Goal: Information Seeking & Learning: Check status

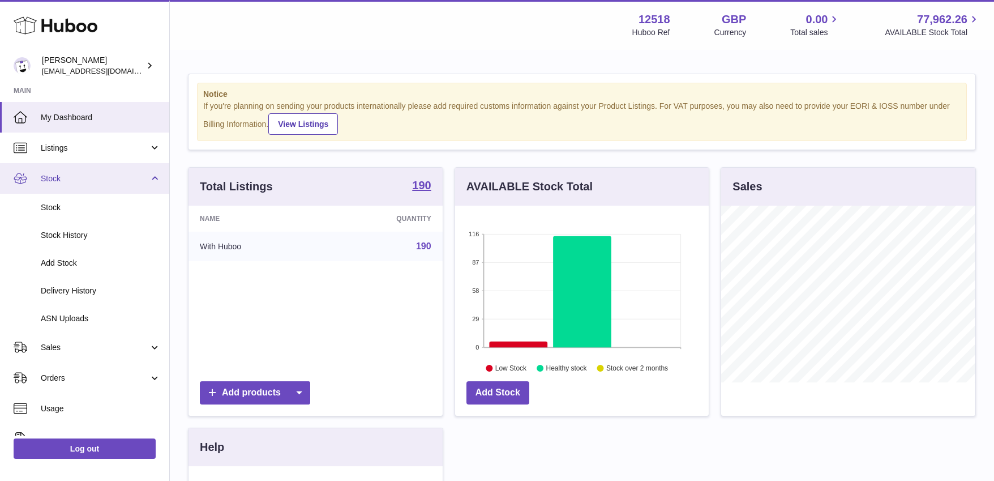
scroll to position [177, 254]
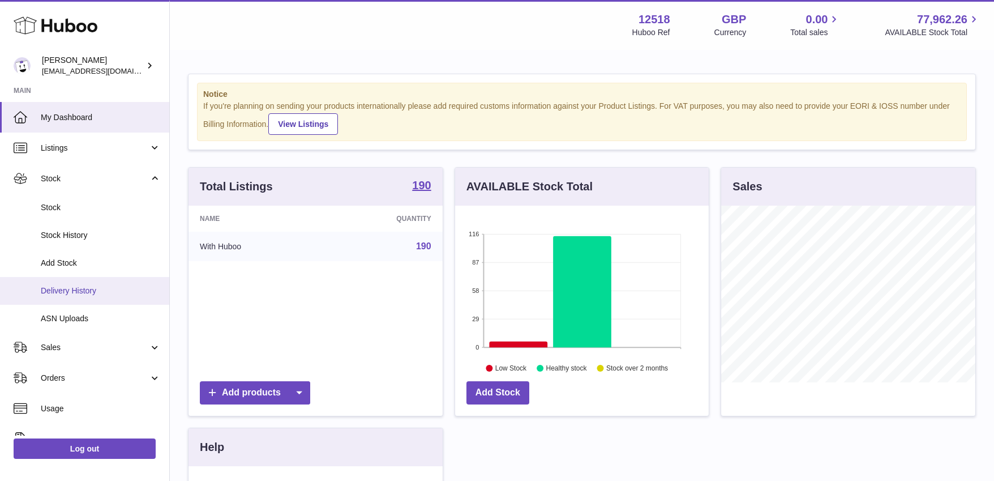
click at [56, 291] on span "Delivery History" at bounding box center [101, 290] width 120 height 11
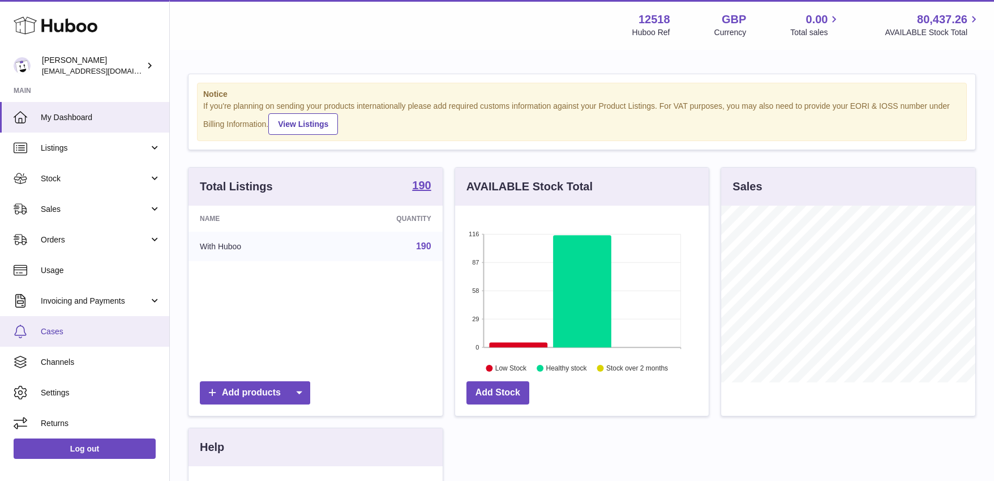
scroll to position [177, 254]
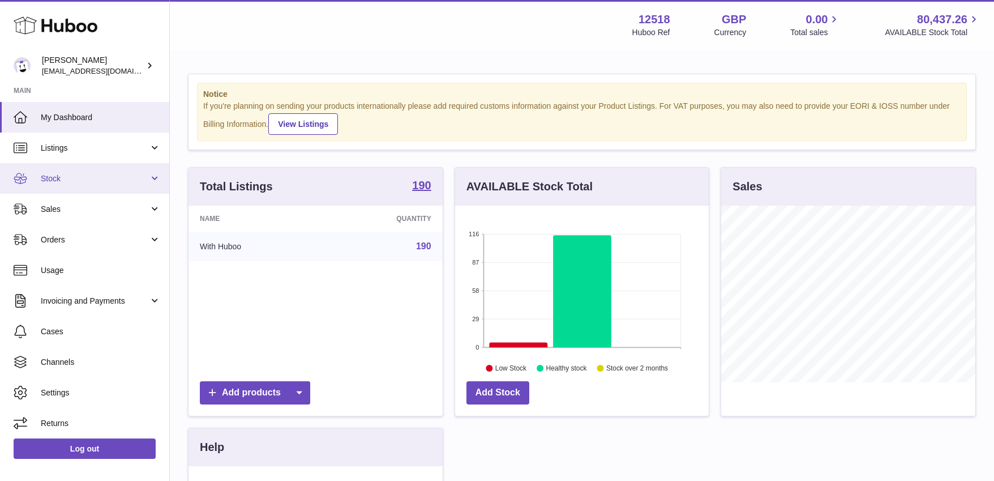
drag, startPoint x: 56, startPoint y: 208, endPoint x: 50, endPoint y: 175, distance: 32.9
click at [50, 175] on span "Stock" at bounding box center [95, 178] width 108 height 11
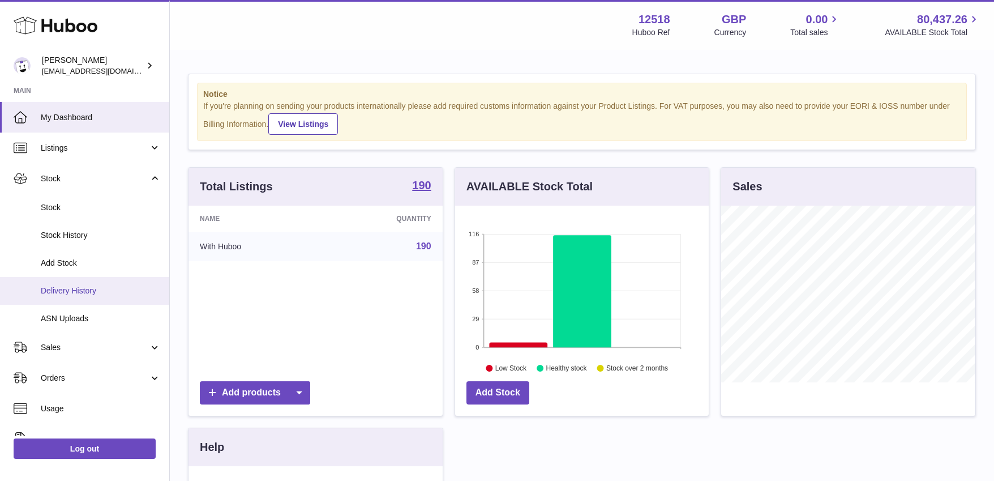
click at [63, 286] on span "Delivery History" at bounding box center [101, 290] width 120 height 11
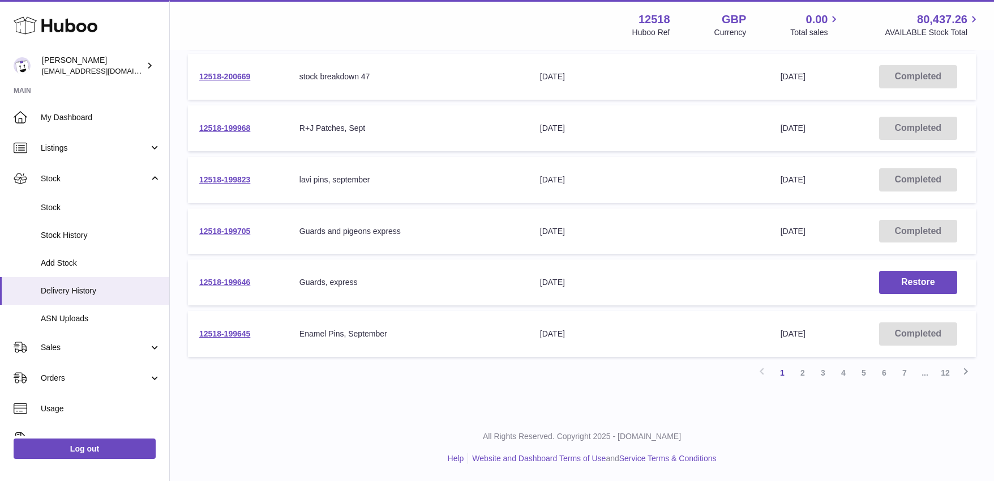
click at [802, 375] on link "2" at bounding box center [802, 372] width 20 height 20
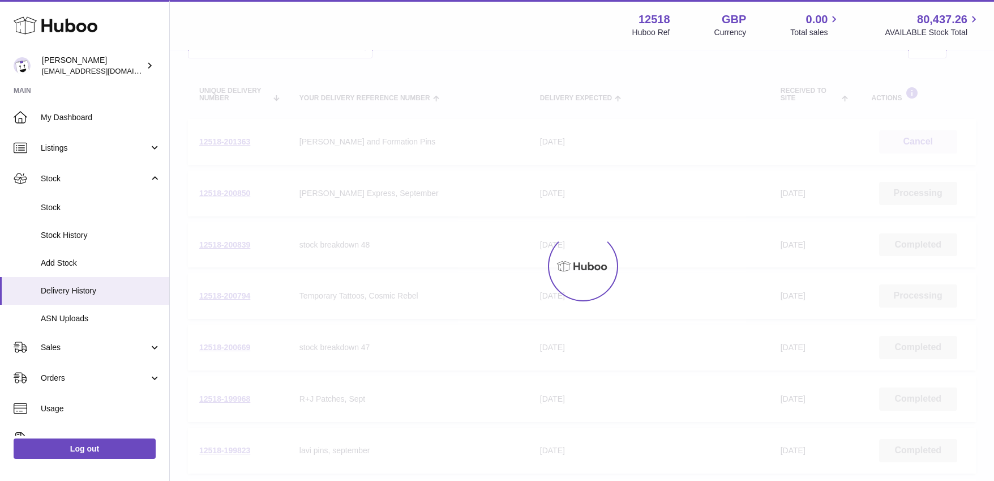
scroll to position [51, 0]
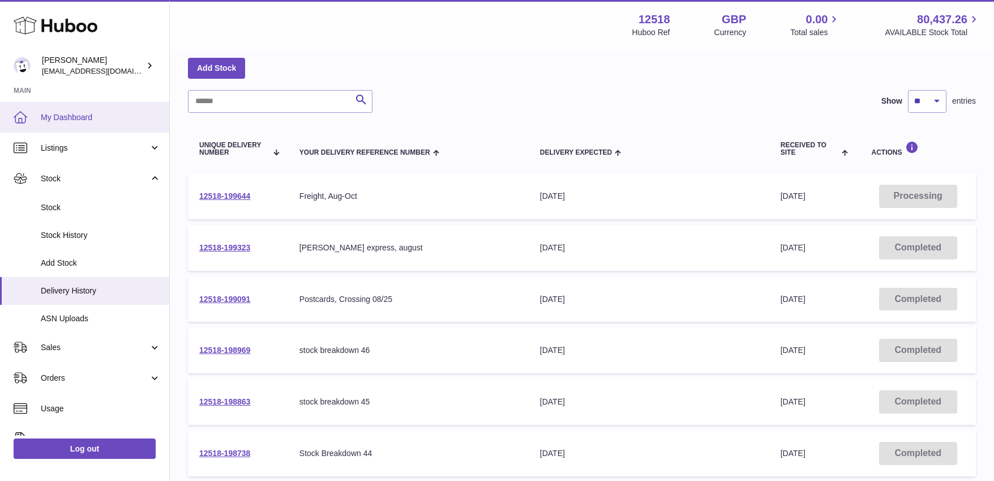
click at [74, 117] on span "My Dashboard" at bounding box center [101, 117] width 120 height 11
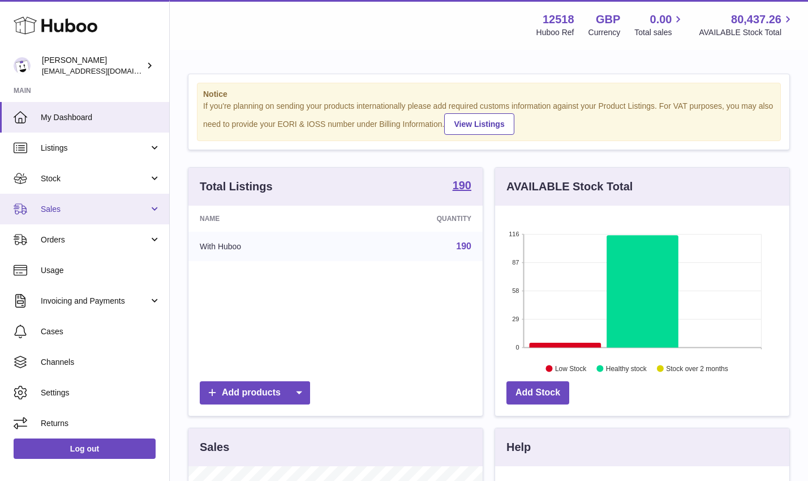
click at [65, 209] on span "Sales" at bounding box center [95, 209] width 108 height 11
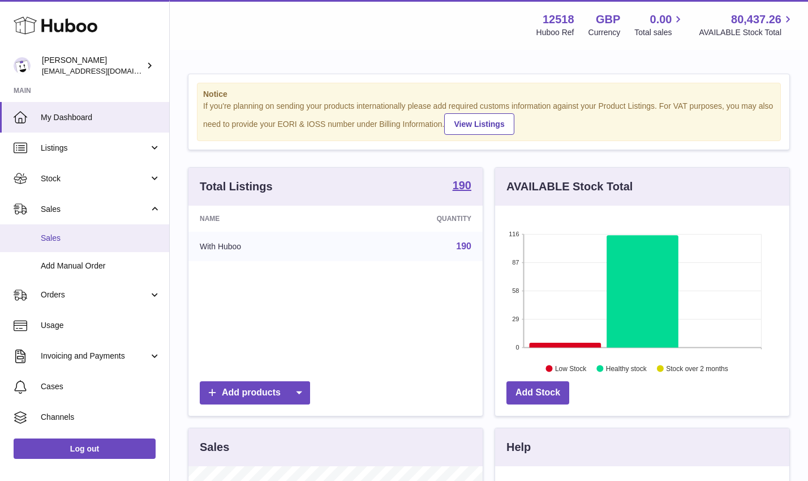
click at [53, 238] on span "Sales" at bounding box center [101, 238] width 120 height 11
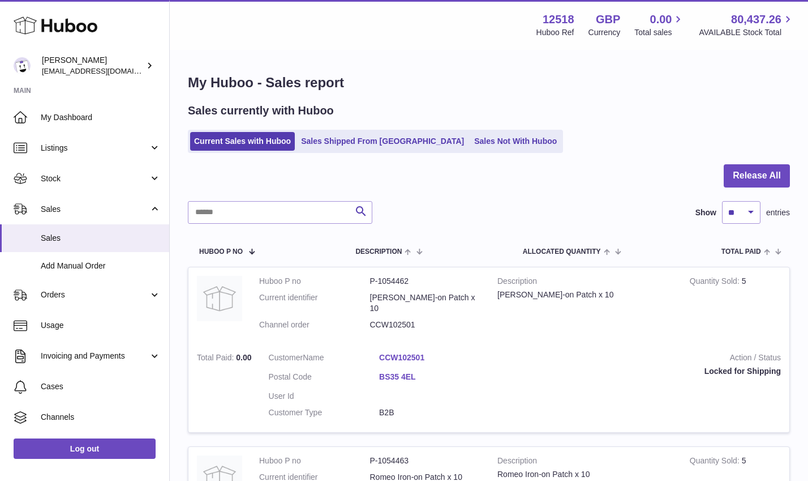
drag, startPoint x: 808, startPoint y: 477, endPoint x: 903, endPoint y: 462, distance: 96.1
click at [808, 462] on html ".st0{fill:#141414;}" at bounding box center [404, 240] width 808 height 481
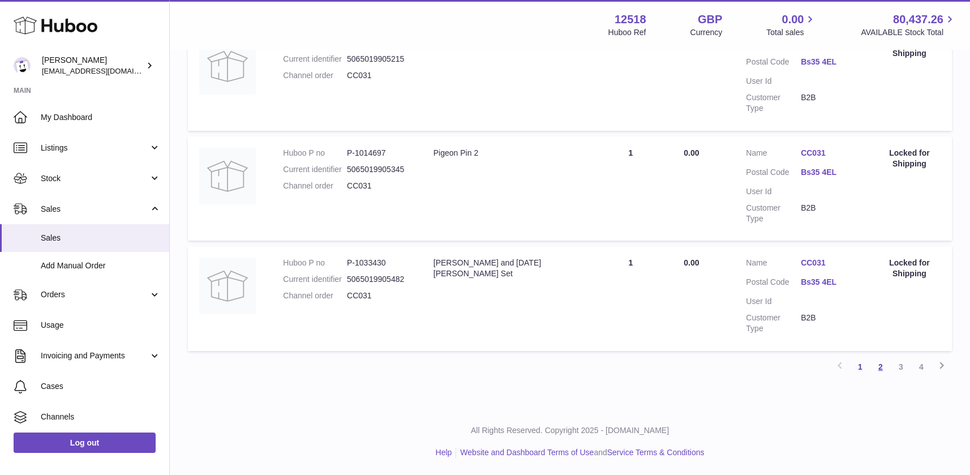
click at [816, 372] on link "2" at bounding box center [880, 367] width 20 height 20
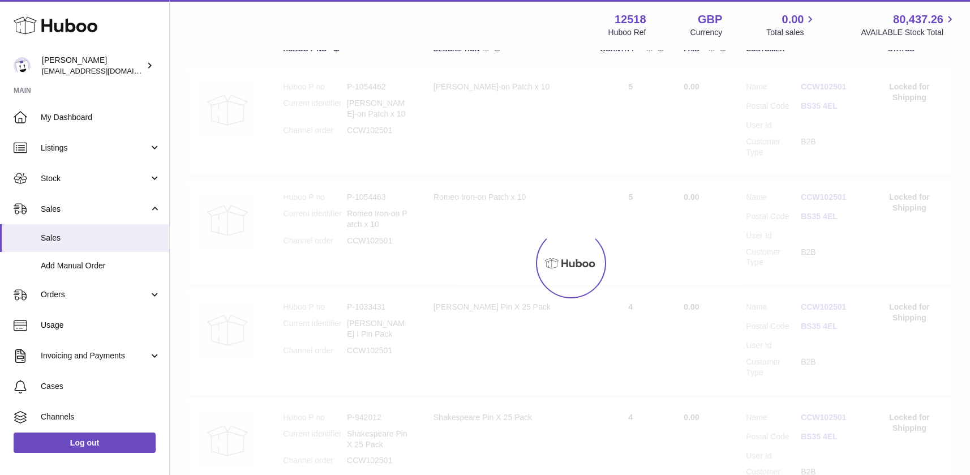
scroll to position [51, 0]
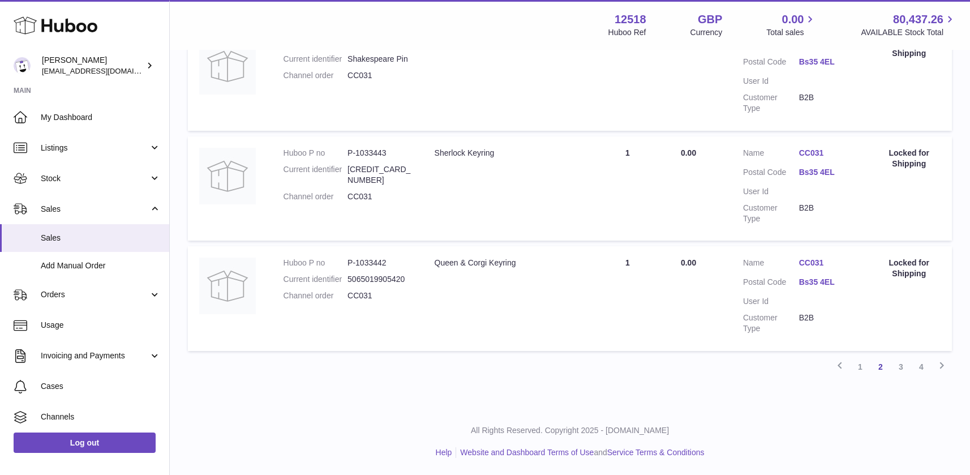
click at [816, 368] on link "3" at bounding box center [901, 367] width 20 height 20
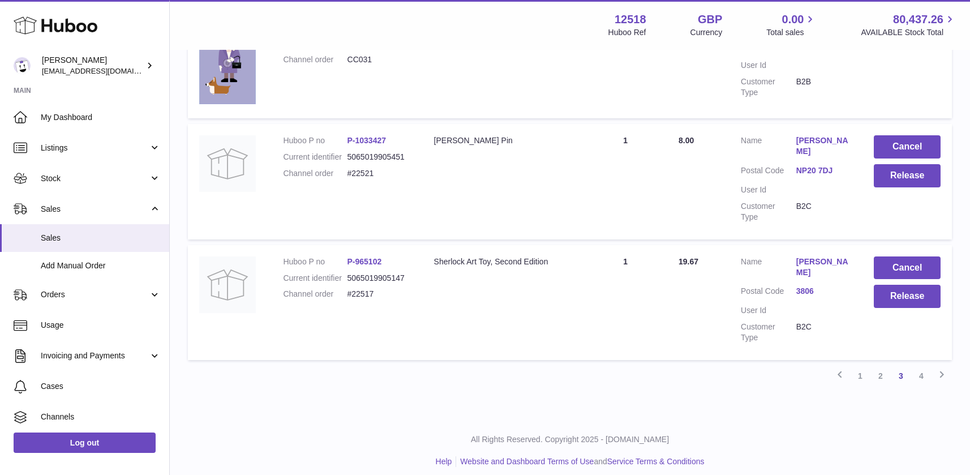
scroll to position [1053, 0]
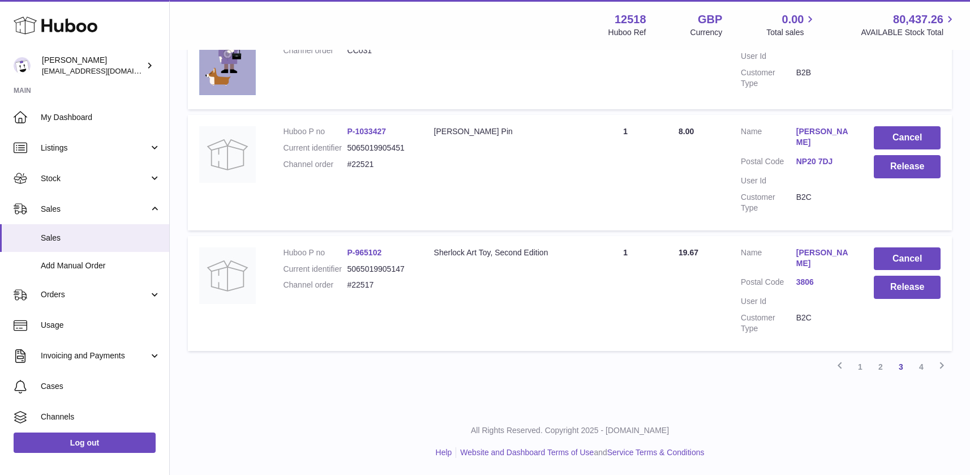
click at [816, 370] on link "4" at bounding box center [921, 367] width 20 height 20
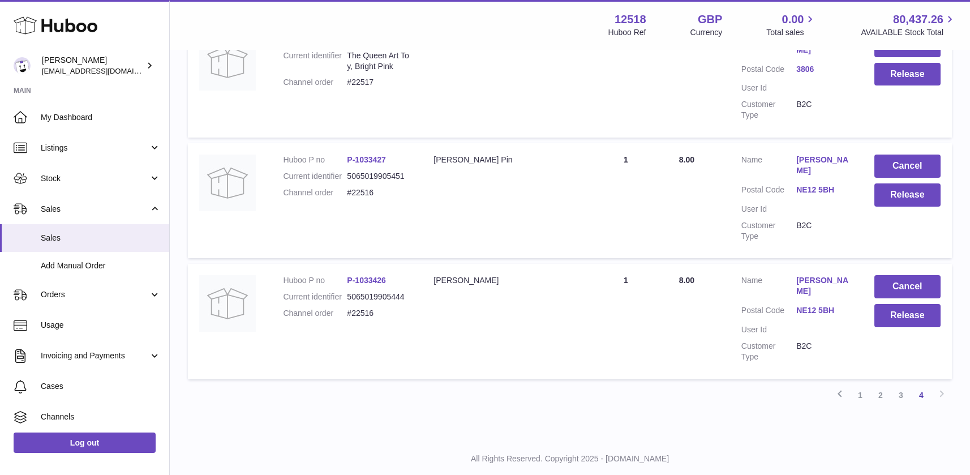
scroll to position [752, 0]
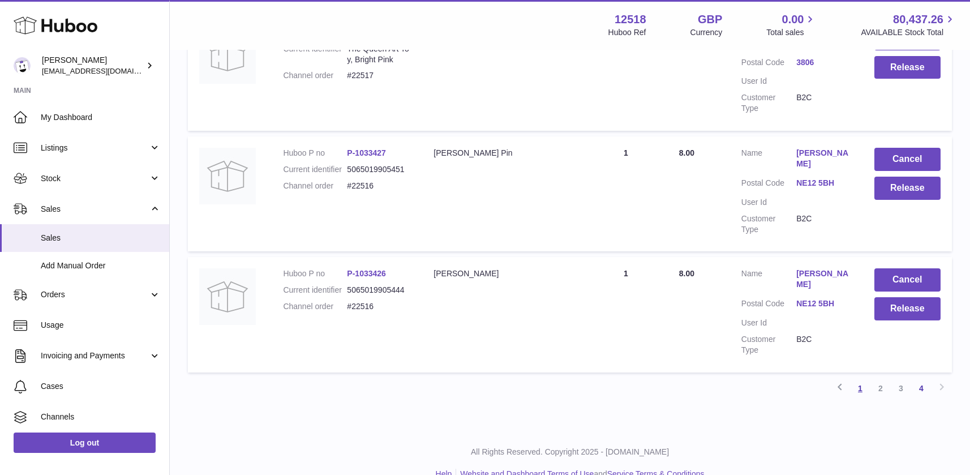
click at [816, 378] on link "1" at bounding box center [860, 388] width 20 height 20
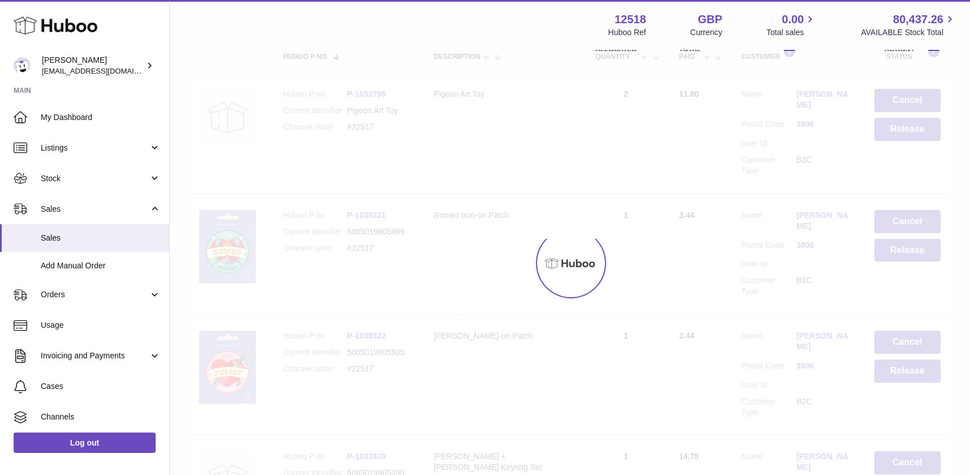
scroll to position [51, 0]
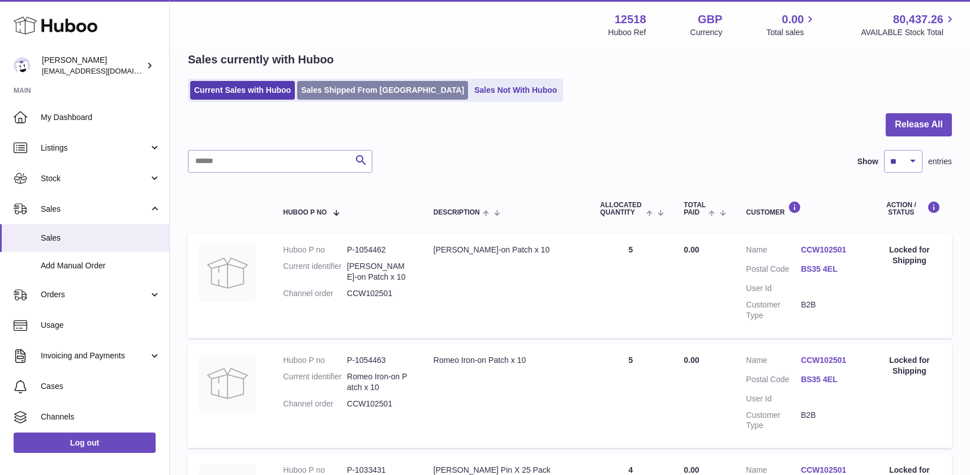
click at [334, 94] on link "Sales Shipped From Huboo" at bounding box center [382, 90] width 171 height 19
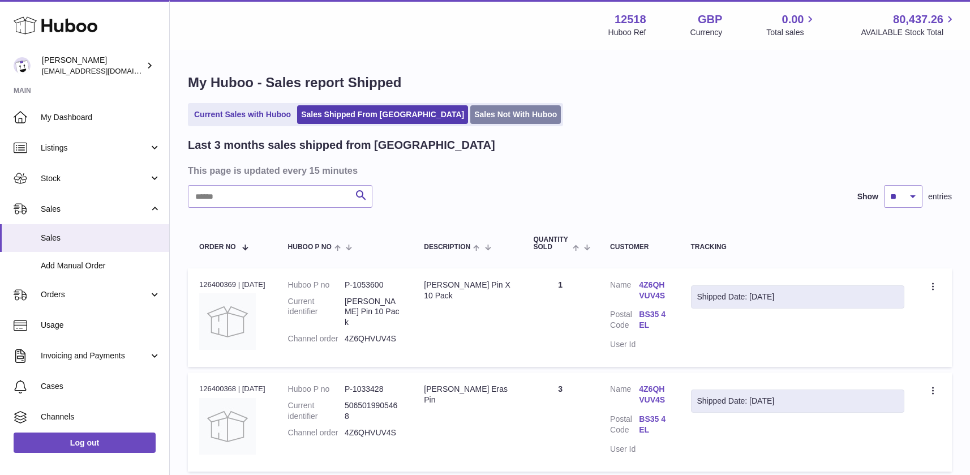
click at [470, 110] on link "Sales Not With Huboo" at bounding box center [515, 114] width 91 height 19
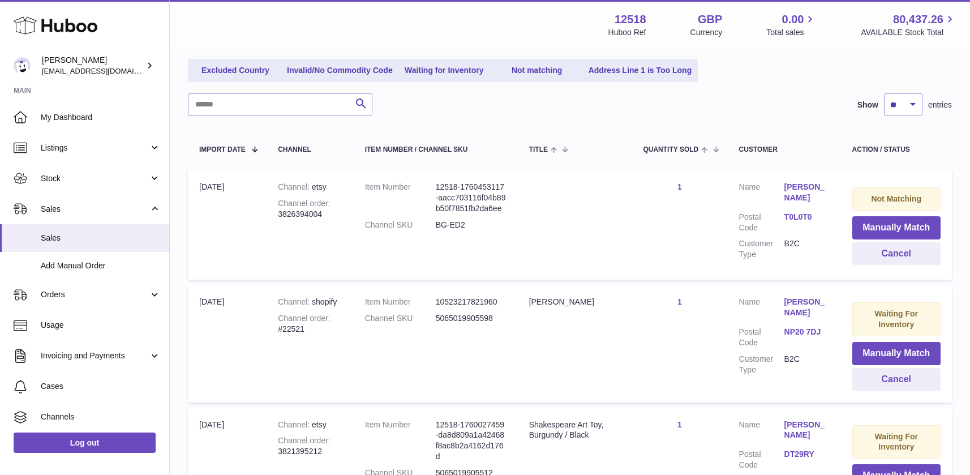
scroll to position [129, 0]
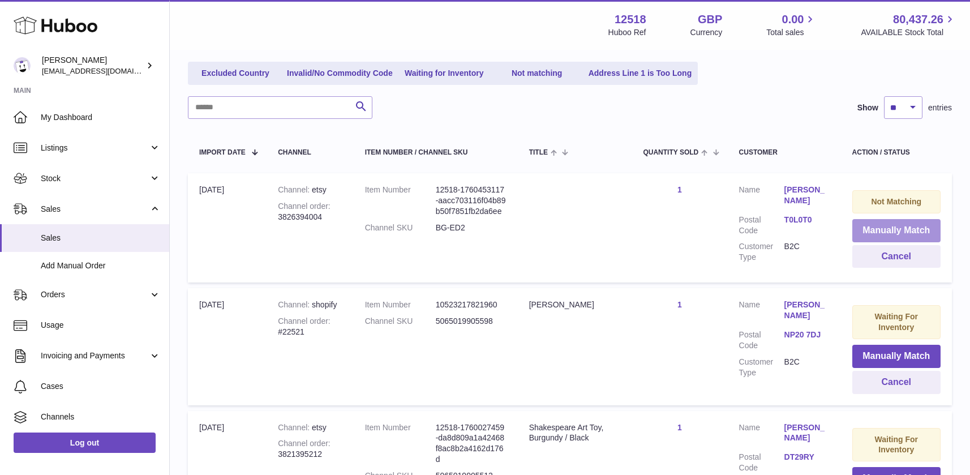
click at [886, 235] on button "Manually Match" at bounding box center [896, 230] width 88 height 23
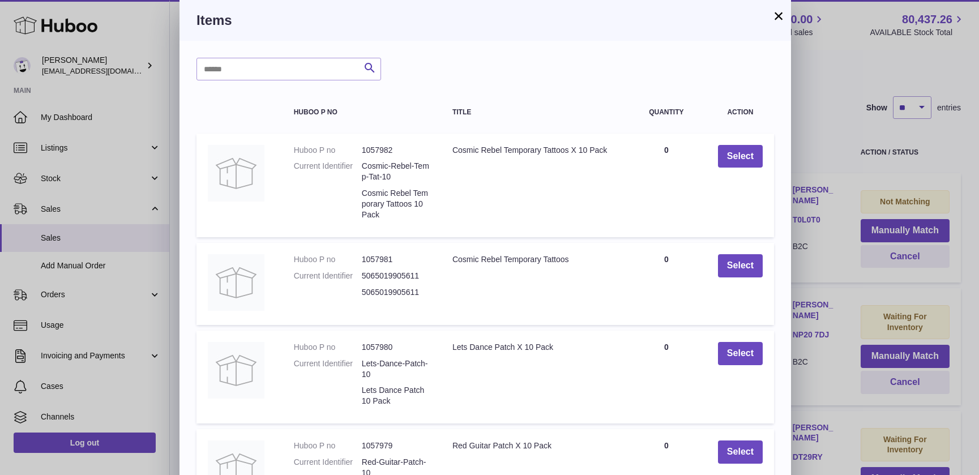
click at [781, 16] on button "×" at bounding box center [778, 16] width 14 height 14
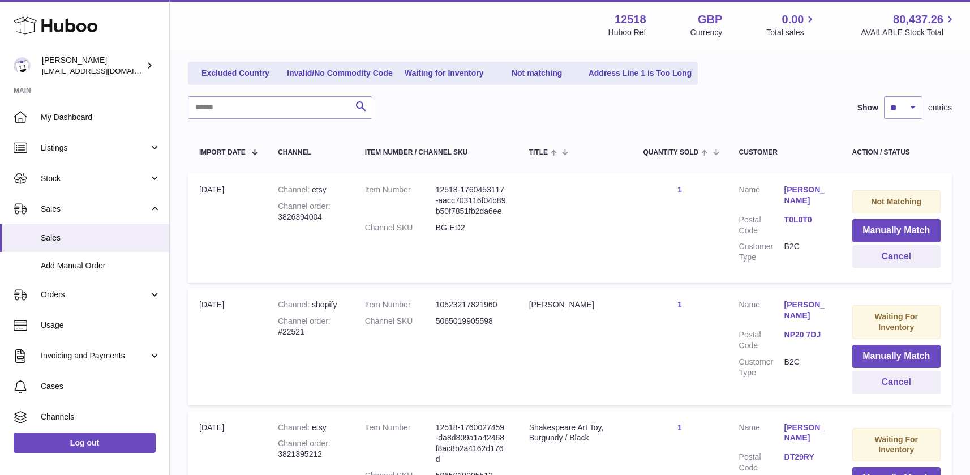
click at [797, 82] on div "Excluded Country Invalid/No Commodity Code Waiting for Inventory Not matching A…" at bounding box center [570, 73] width 764 height 23
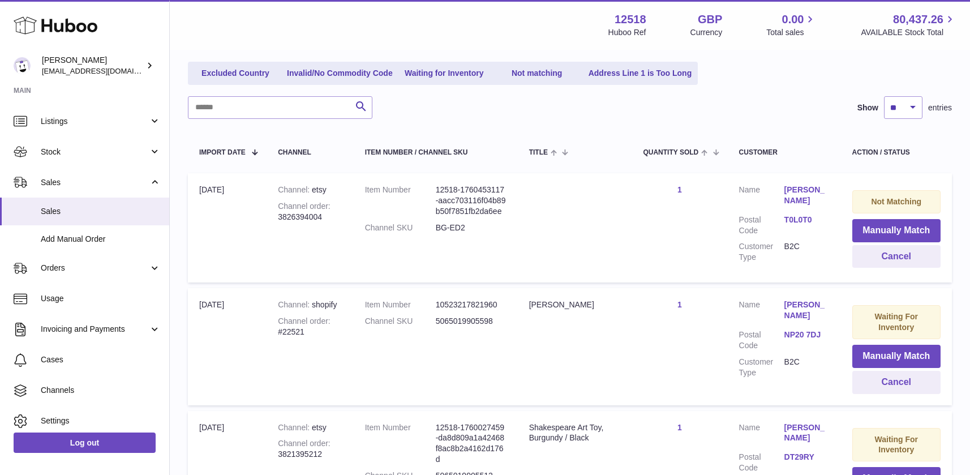
scroll to position [0, 0]
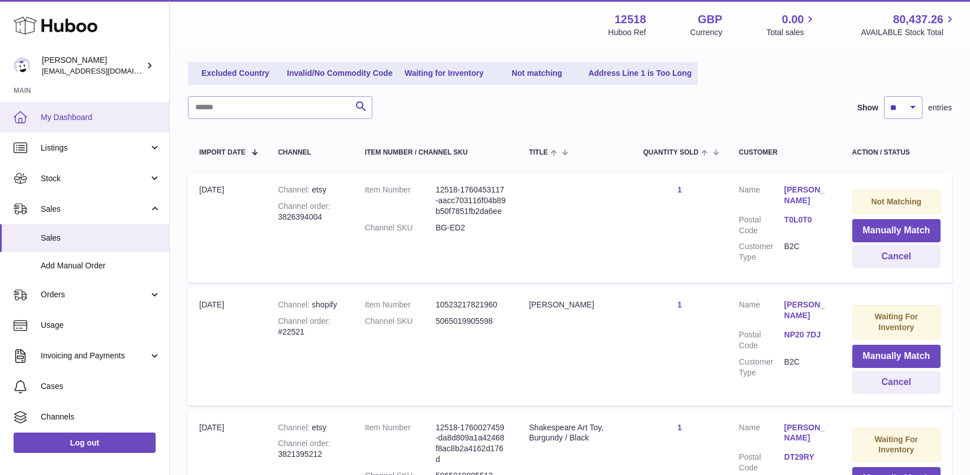
click at [93, 107] on link "My Dashboard" at bounding box center [84, 117] width 169 height 31
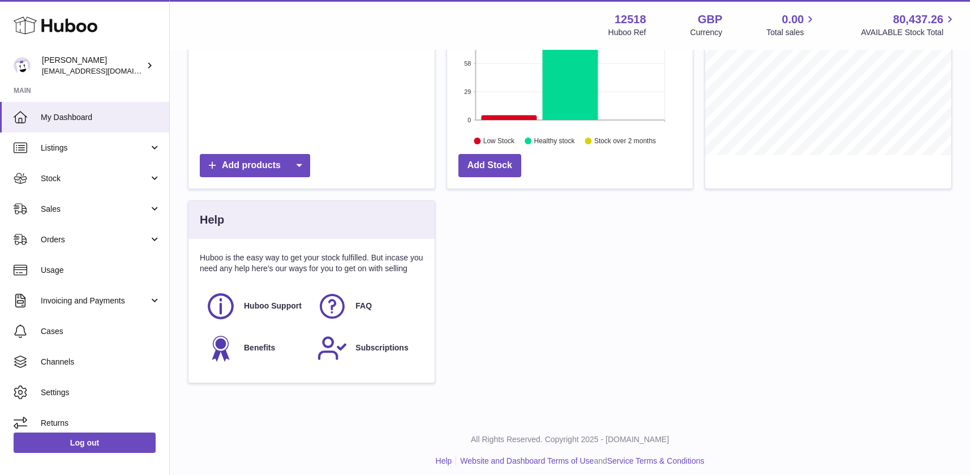
scroll to position [230, 0]
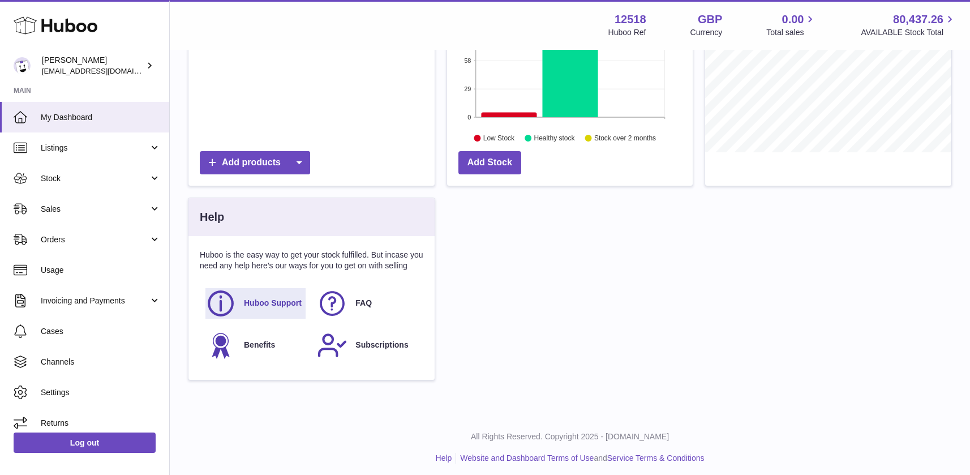
click at [270, 302] on span "Huboo Support" at bounding box center [273, 303] width 58 height 11
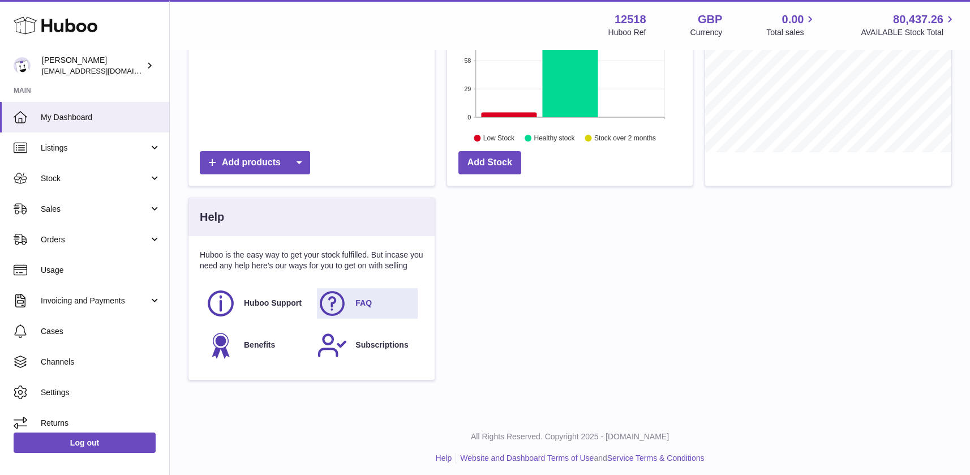
click at [364, 300] on span "FAQ" at bounding box center [363, 303] width 16 height 11
click at [87, 117] on span "My Dashboard" at bounding box center [101, 117] width 120 height 11
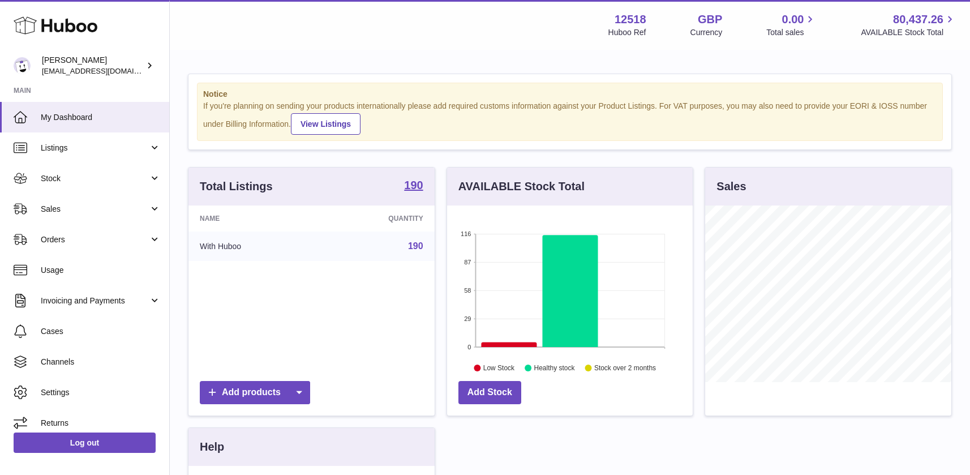
scroll to position [177, 246]
